Goal: Communication & Community: Answer question/provide support

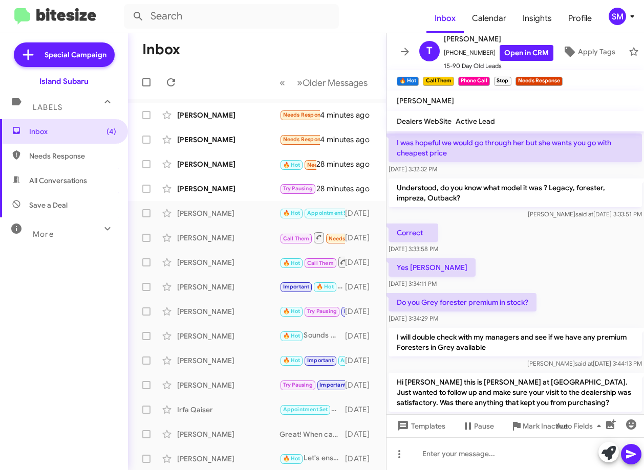
scroll to position [541, 0]
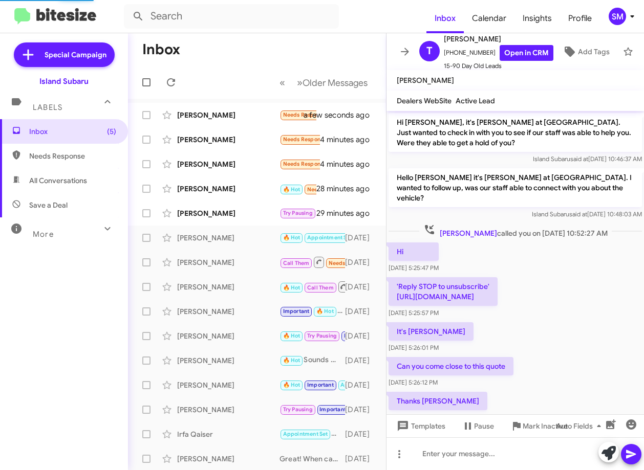
scroll to position [520, 0]
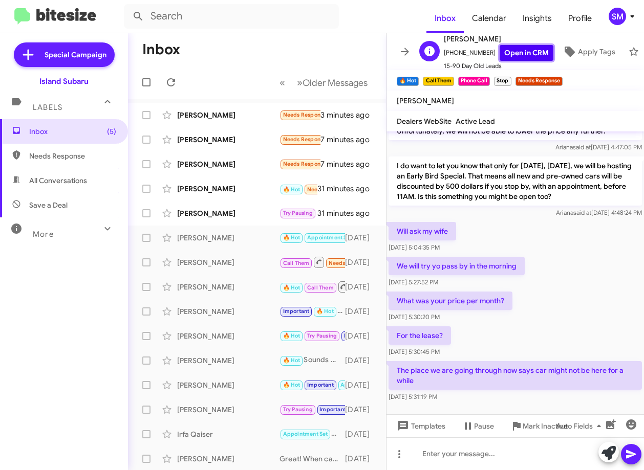
click at [501, 45] on link "Open in CRM" at bounding box center [527, 53] width 54 height 16
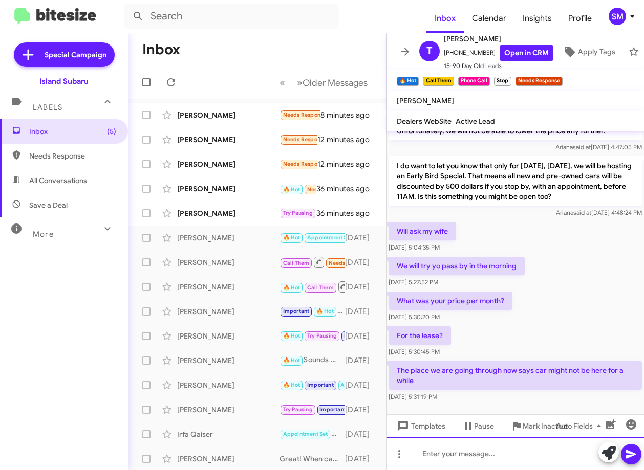
click at [455, 454] on div at bounding box center [514, 454] width 257 height 33
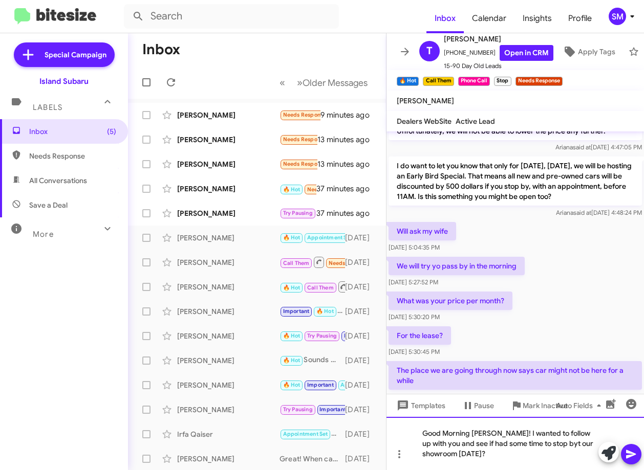
click at [556, 443] on div "Good Morning [PERSON_NAME]! I wanted to follow up with you and see if had some …" at bounding box center [514, 443] width 257 height 53
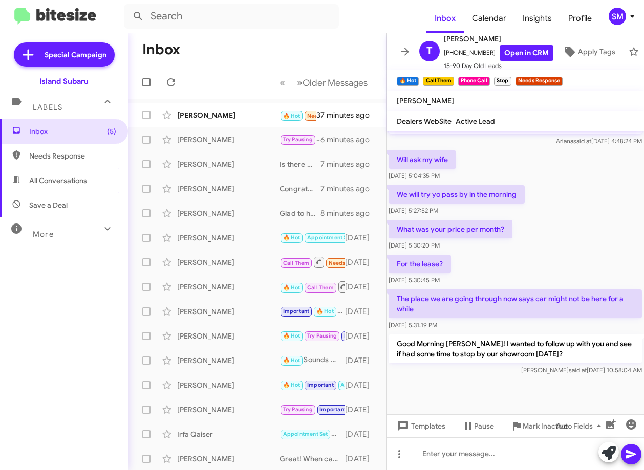
scroll to position [1319, 0]
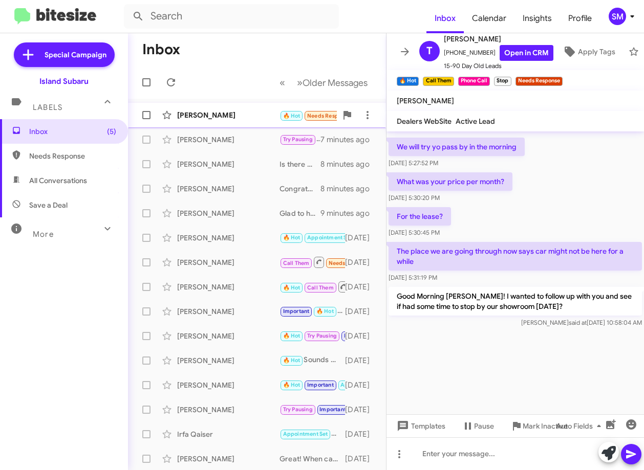
click at [247, 107] on div "[PERSON_NAME] 🔥 Hot Needs Response Call Them Inbound Call 39 minutes ago" at bounding box center [257, 115] width 242 height 20
